Goal: Task Accomplishment & Management: Use online tool/utility

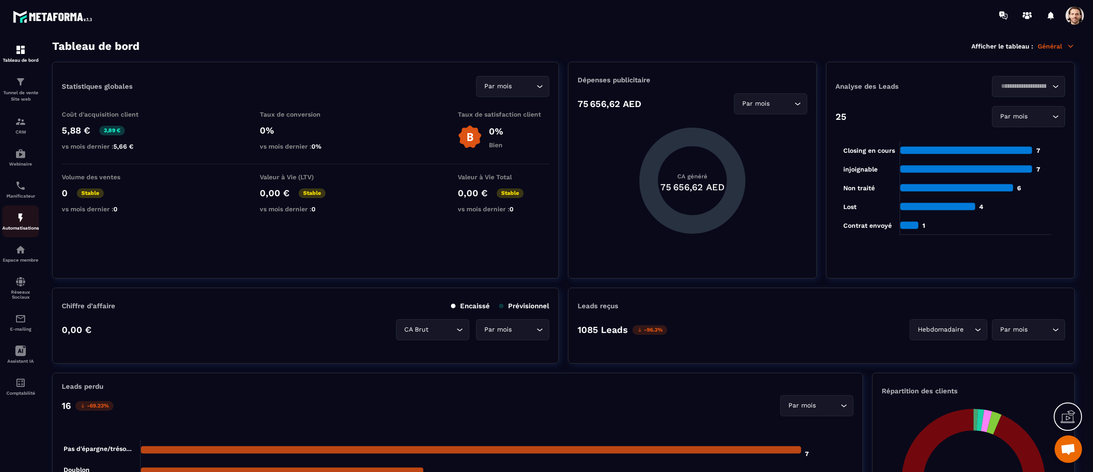
click at [19, 220] on img at bounding box center [20, 217] width 11 height 11
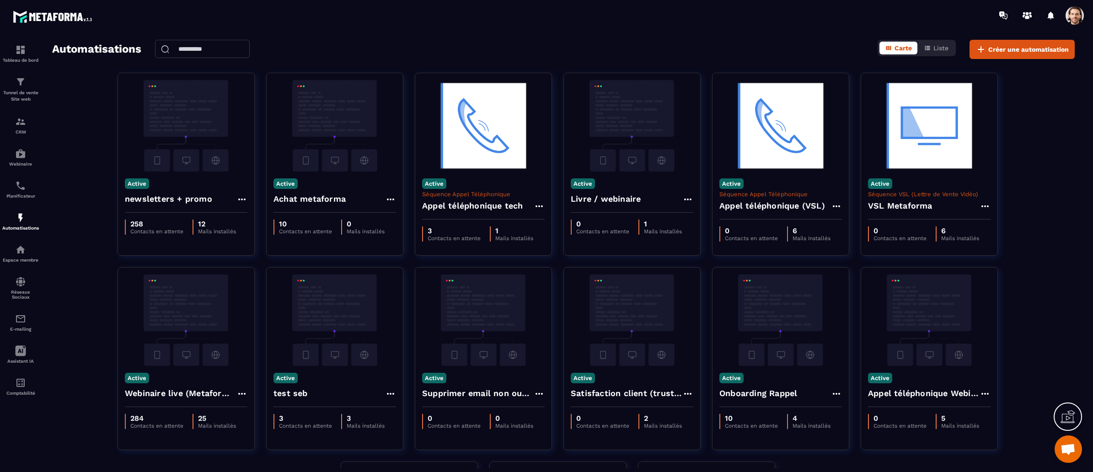
click at [1078, 12] on span at bounding box center [1074, 15] width 18 height 18
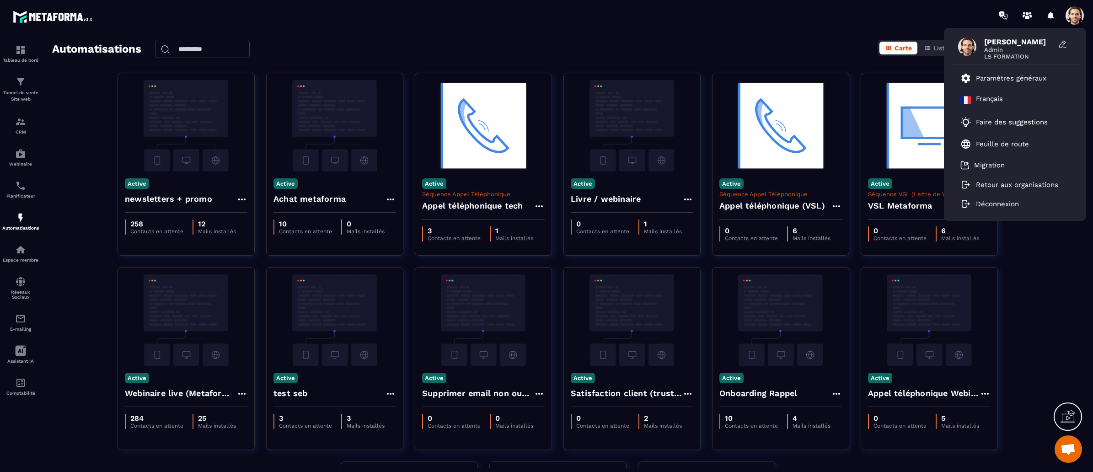
click at [95, 200] on div "Active newsletters + promo 258 Contacts en attente 12 Mails installés Active Ac…" at bounding box center [563, 364] width 1022 height 583
